Goal: Check status: Check status

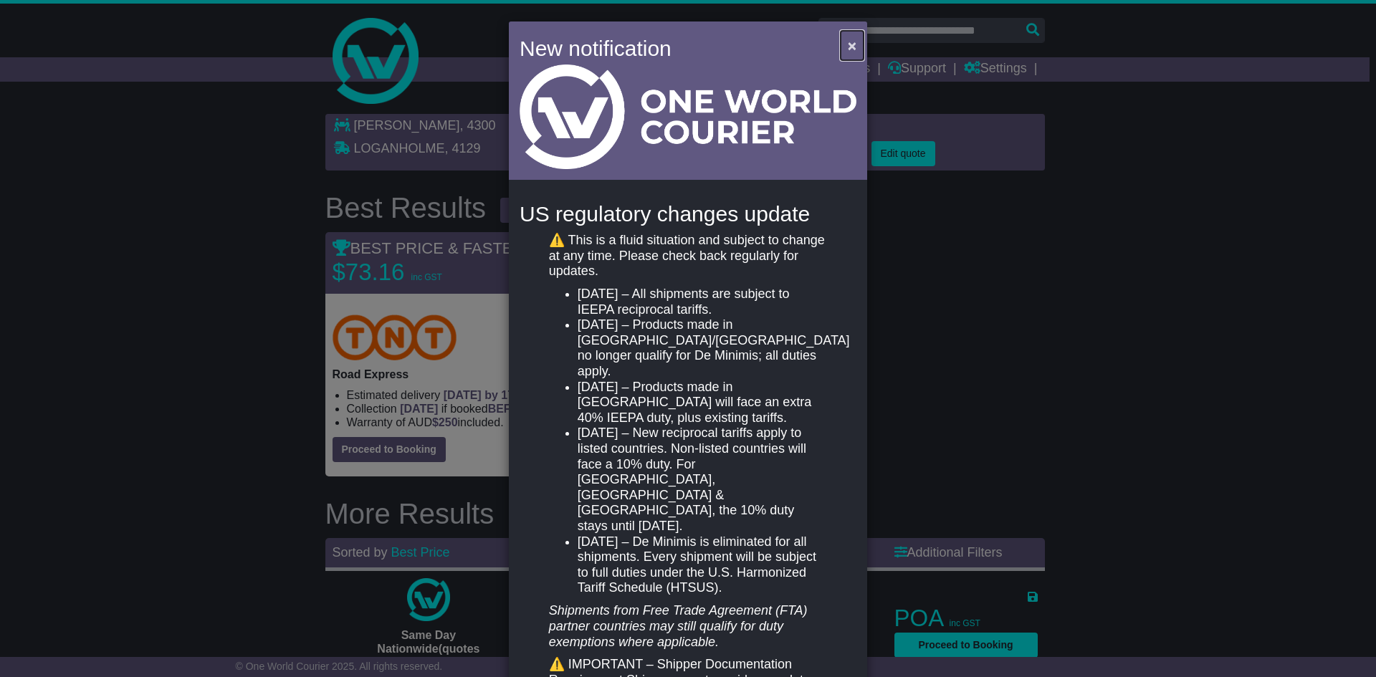
click at [848, 40] on span "×" at bounding box center [852, 45] width 9 height 16
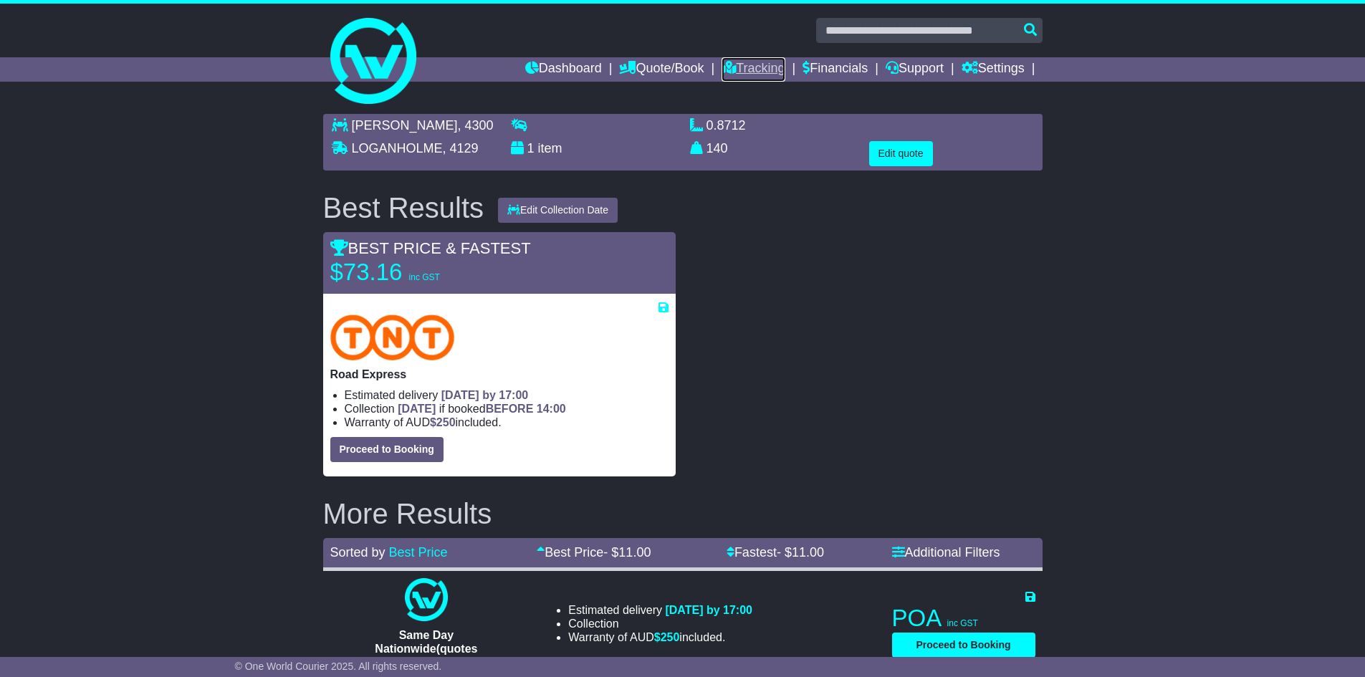
click at [755, 64] on link "Tracking" at bounding box center [753, 69] width 63 height 24
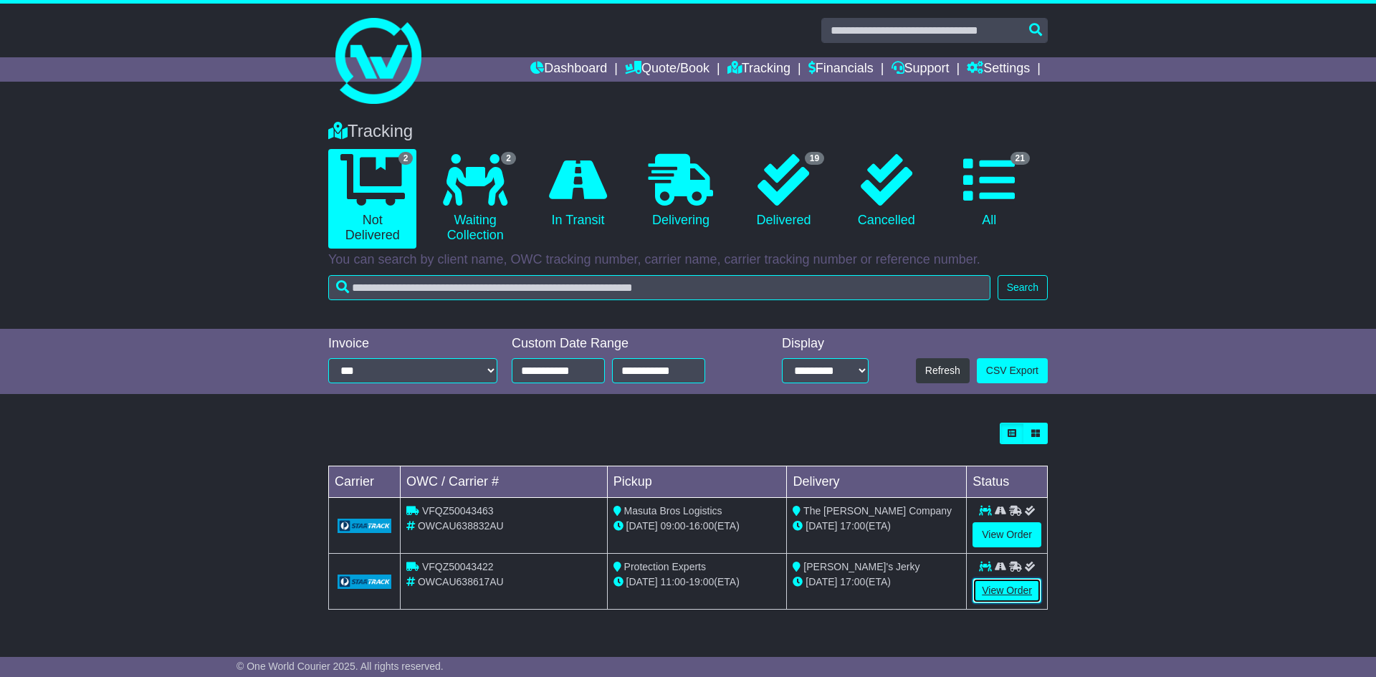
click at [997, 588] on link "View Order" at bounding box center [1006, 590] width 69 height 25
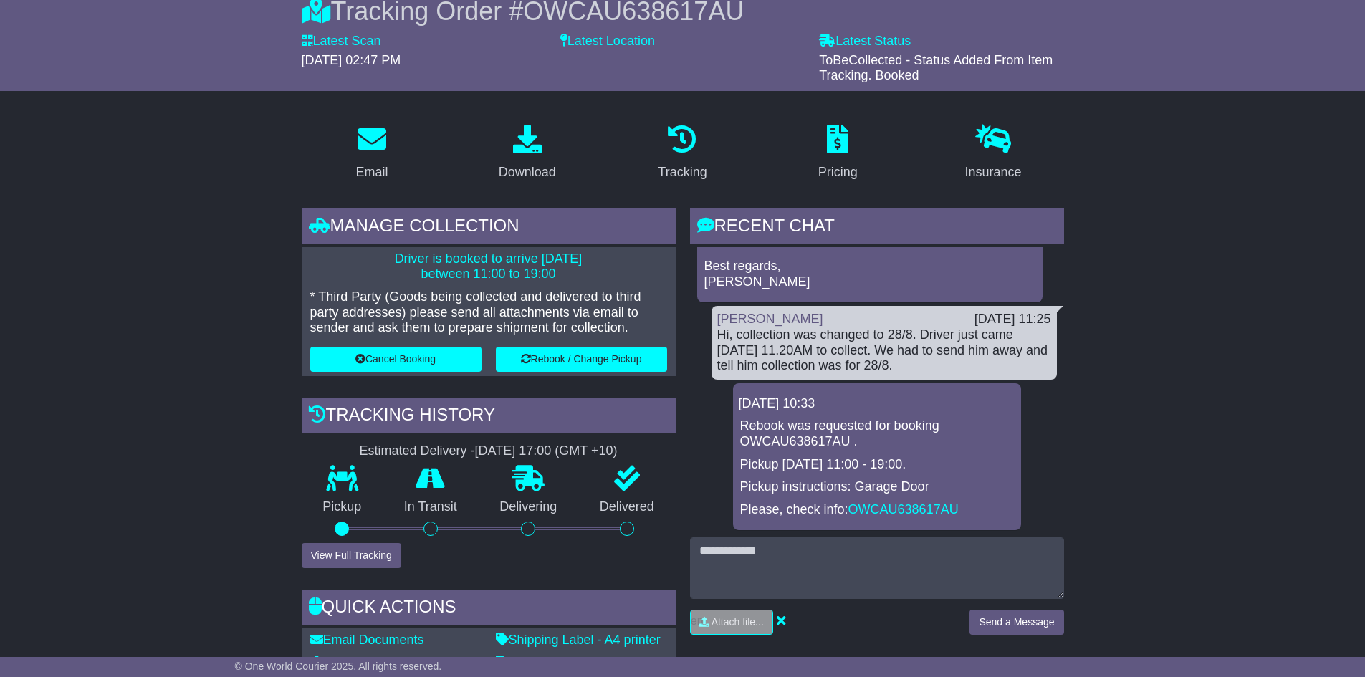
scroll to position [287, 0]
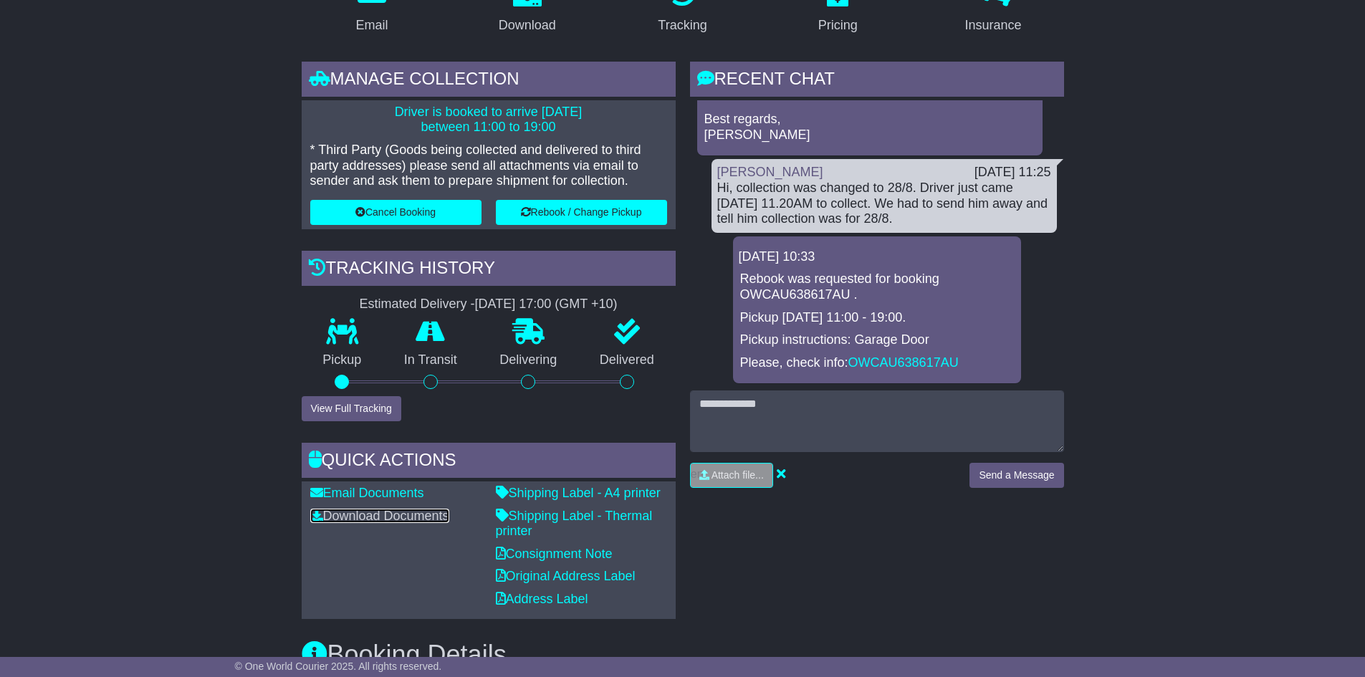
click at [380, 513] on link "Download Documents" at bounding box center [379, 516] width 139 height 14
